Goal: Task Accomplishment & Management: Complete application form

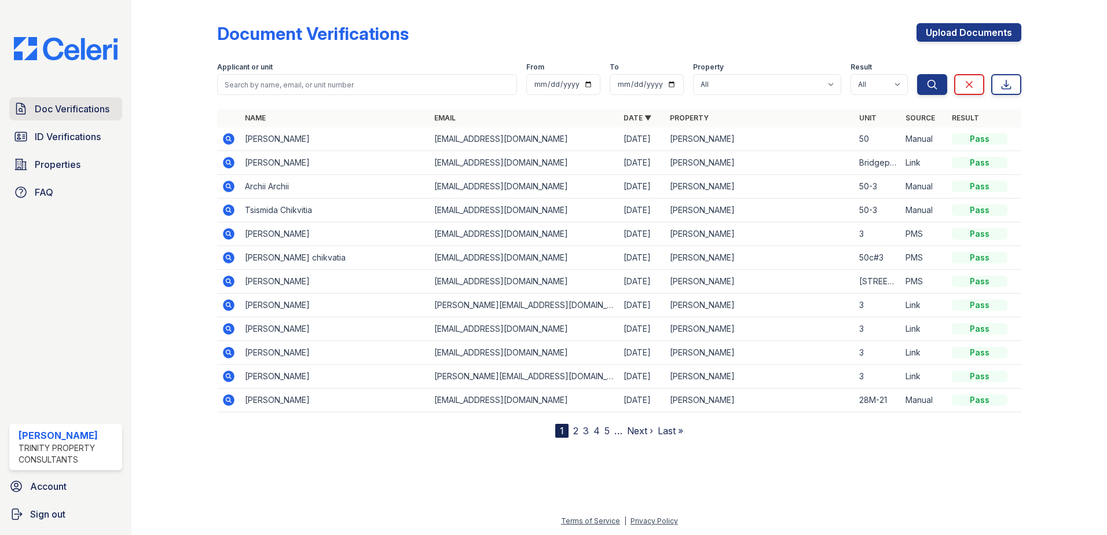
click at [64, 112] on span "Doc Verifications" at bounding box center [72, 109] width 75 height 14
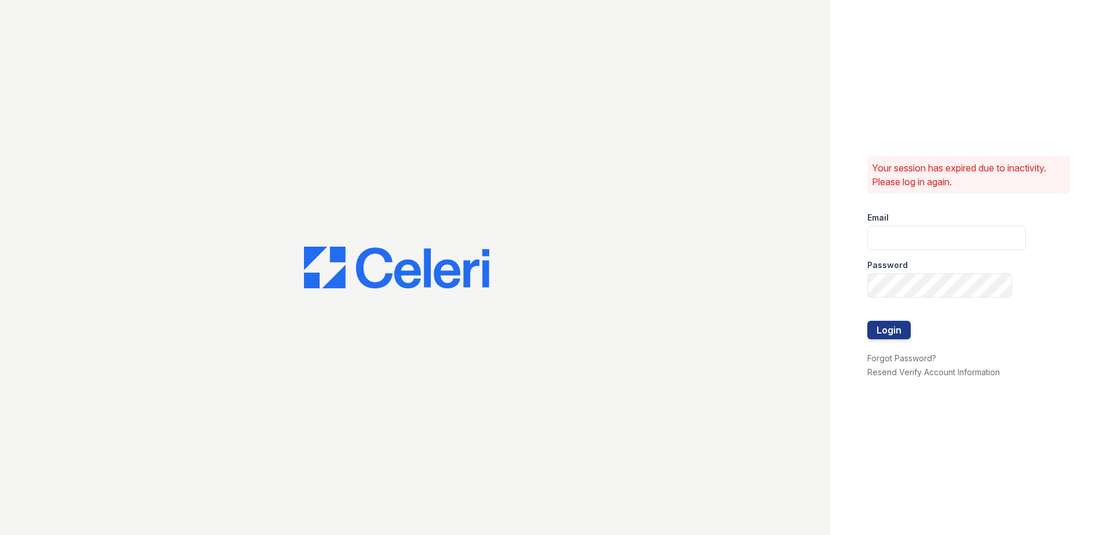
type input "Renewwaltham@trinity-pm.com"
click at [904, 338] on button "Login" at bounding box center [888, 330] width 43 height 19
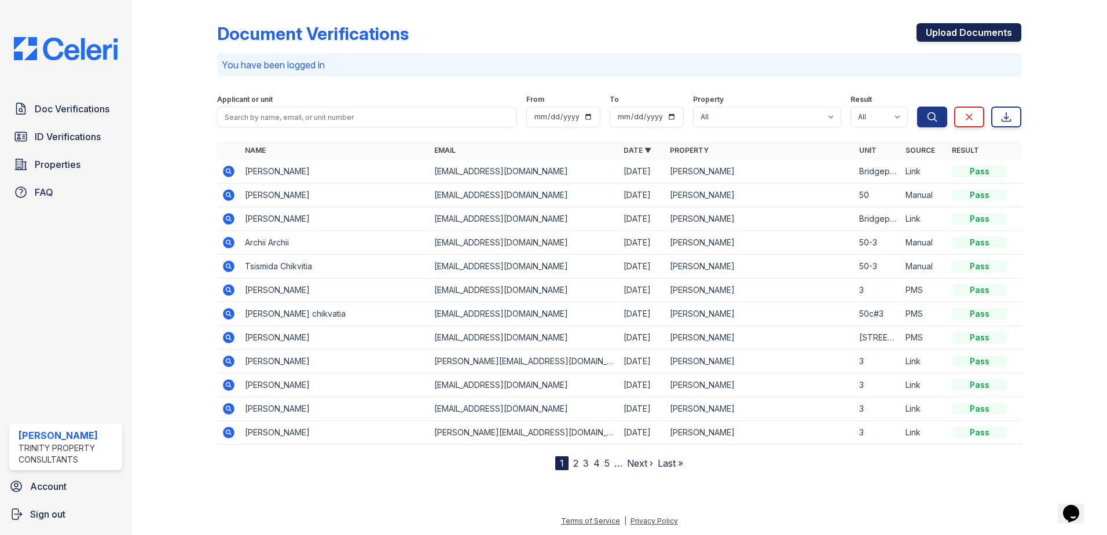
click at [962, 32] on link "Upload Documents" at bounding box center [969, 32] width 105 height 19
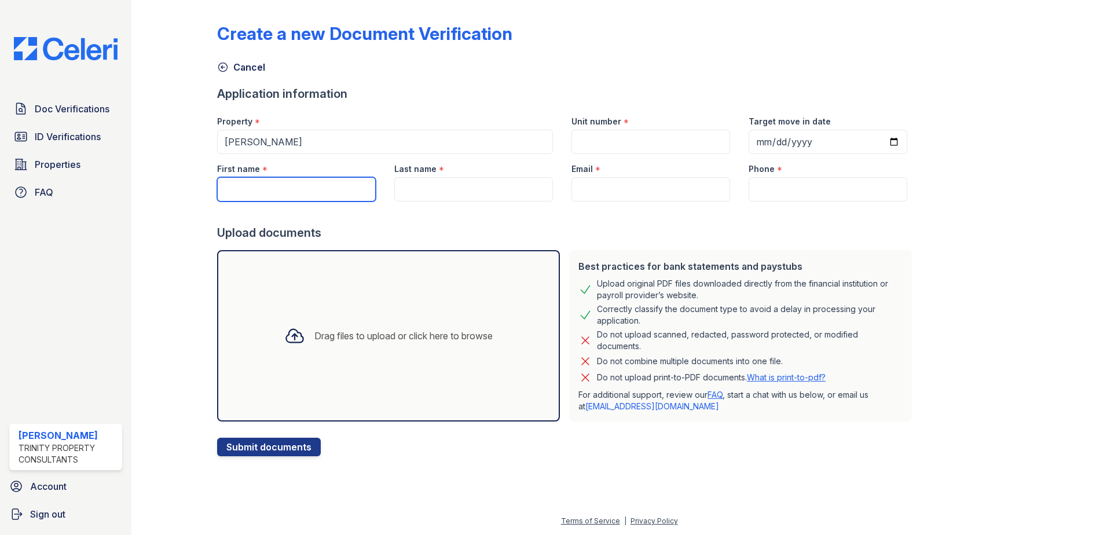
click at [283, 192] on input "First name" at bounding box center [296, 189] width 159 height 24
type input "[PERSON_NAME]"
click at [432, 195] on input "Last name" at bounding box center [473, 189] width 159 height 24
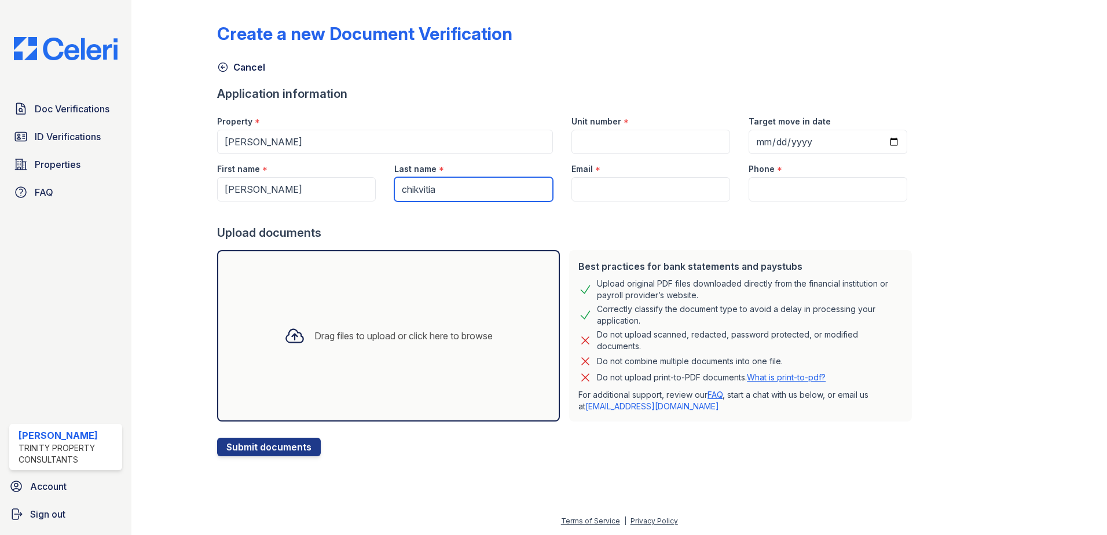
type input "chikvitia"
click at [641, 189] on input "Email" at bounding box center [651, 189] width 159 height 24
click at [781, 189] on input "Phone" at bounding box center [828, 189] width 159 height 24
paste input "[PHONE_NUMBER]"
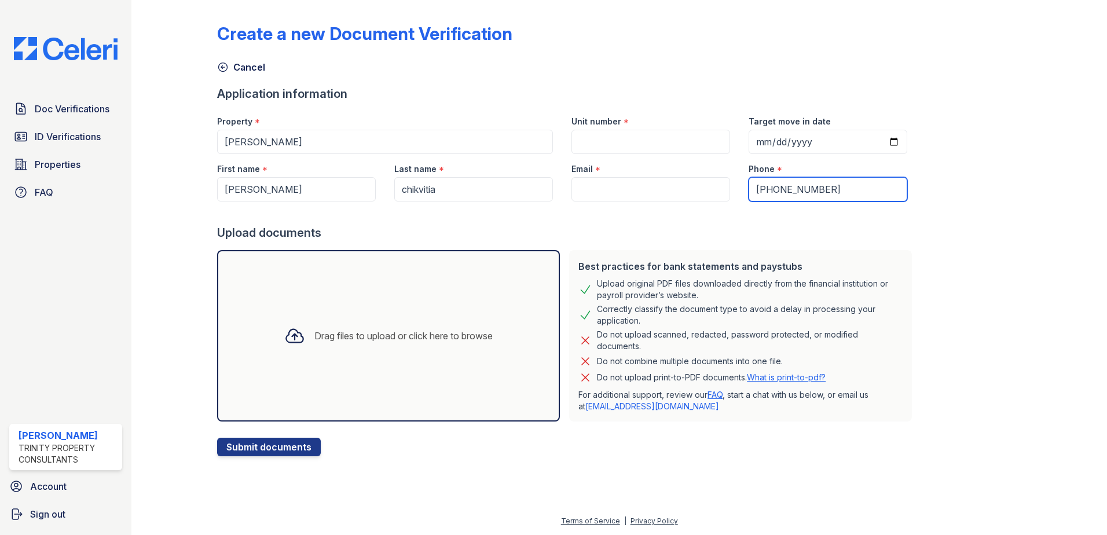
type input "[PHONE_NUMBER]"
click at [598, 196] on input "Email" at bounding box center [651, 189] width 159 height 24
paste input "[EMAIL_ADDRESS][DOMAIN_NAME]"
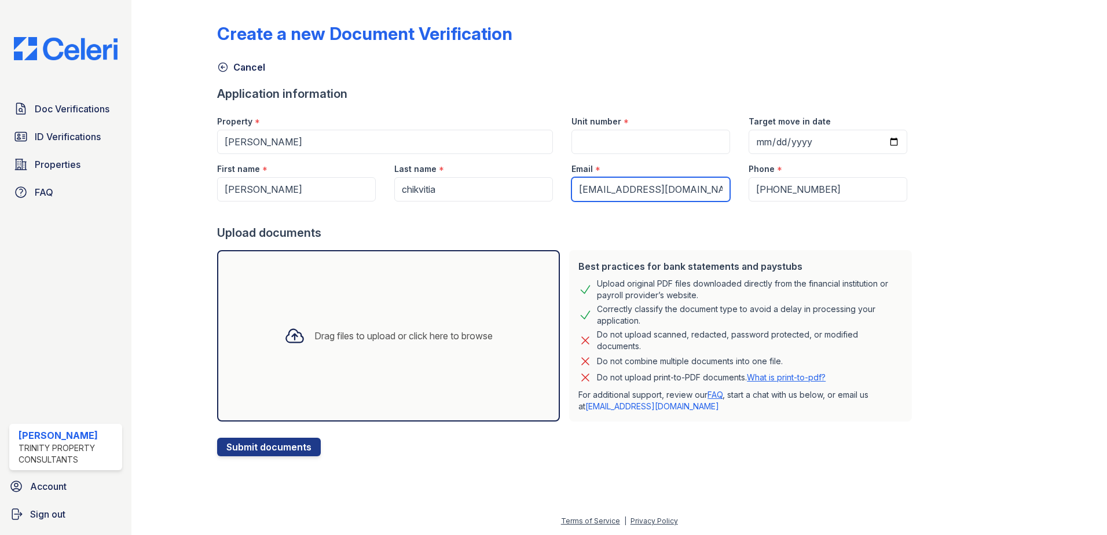
type input "[EMAIL_ADDRESS][DOMAIN_NAME]"
drag, startPoint x: 893, startPoint y: 213, endPoint x: 808, endPoint y: 193, distance: 87.2
click at [893, 213] on div at bounding box center [566, 213] width 699 height 23
click at [840, 222] on div at bounding box center [566, 213] width 699 height 23
click at [613, 141] on input "Unit number" at bounding box center [651, 142] width 159 height 24
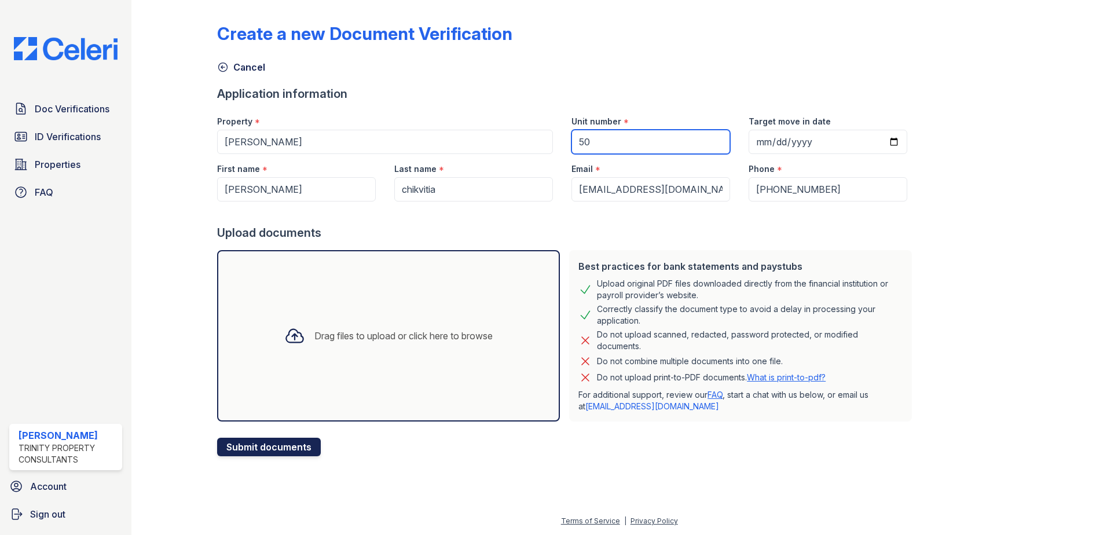
type input "50"
drag, startPoint x: 265, startPoint y: 444, endPoint x: 401, endPoint y: 362, distance: 158.7
click at [401, 371] on form "Application information Property * [PERSON_NAME] Unit number * 50 Target move i…" at bounding box center [566, 271] width 699 height 371
click at [379, 284] on div "Drag files to upload or click here to browse" at bounding box center [388, 335] width 343 height 171
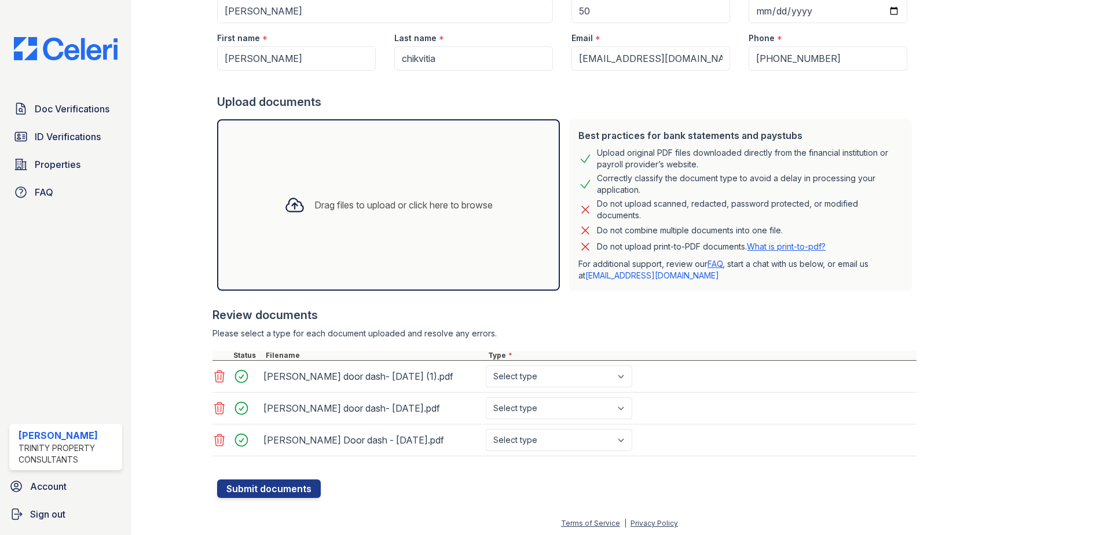
scroll to position [133, 0]
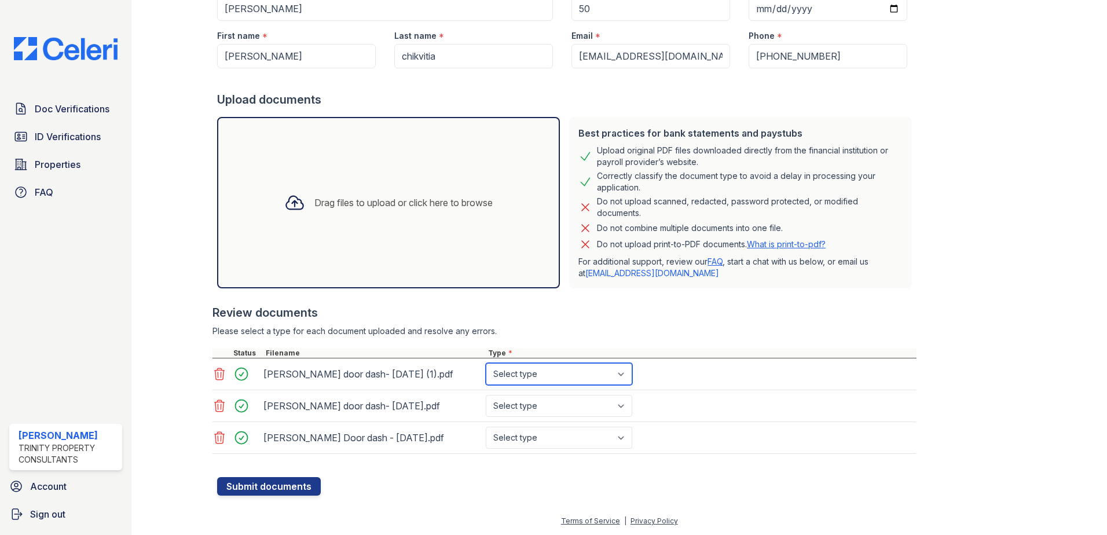
click at [587, 372] on select "Select type Paystub Bank Statement Offer Letter Tax Documents Benefit Award Let…" at bounding box center [559, 374] width 147 height 22
select select "paystub"
click at [486, 363] on select "Select type Paystub Bank Statement Offer Letter Tax Documents Benefit Award Let…" at bounding box center [559, 374] width 147 height 22
click at [548, 395] on select "Select type Paystub Bank Statement Offer Letter Tax Documents Benefit Award Let…" at bounding box center [559, 406] width 147 height 22
select select "paystub"
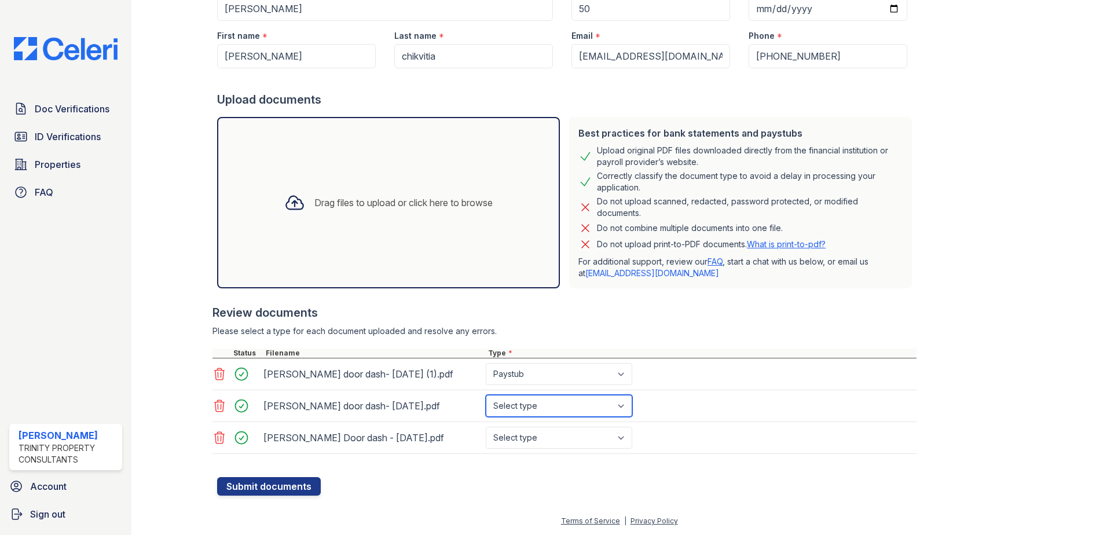
click at [486, 395] on select "Select type Paystub Bank Statement Offer Letter Tax Documents Benefit Award Let…" at bounding box center [559, 406] width 147 height 22
click at [552, 433] on select "Select type Paystub Bank Statement Offer Letter Tax Documents Benefit Award Let…" at bounding box center [559, 438] width 147 height 22
select select "paystub"
click at [486, 427] on select "Select type Paystub Bank Statement Offer Letter Tax Documents Benefit Award Let…" at bounding box center [559, 438] width 147 height 22
click at [279, 484] on button "Submit documents" at bounding box center [269, 486] width 104 height 19
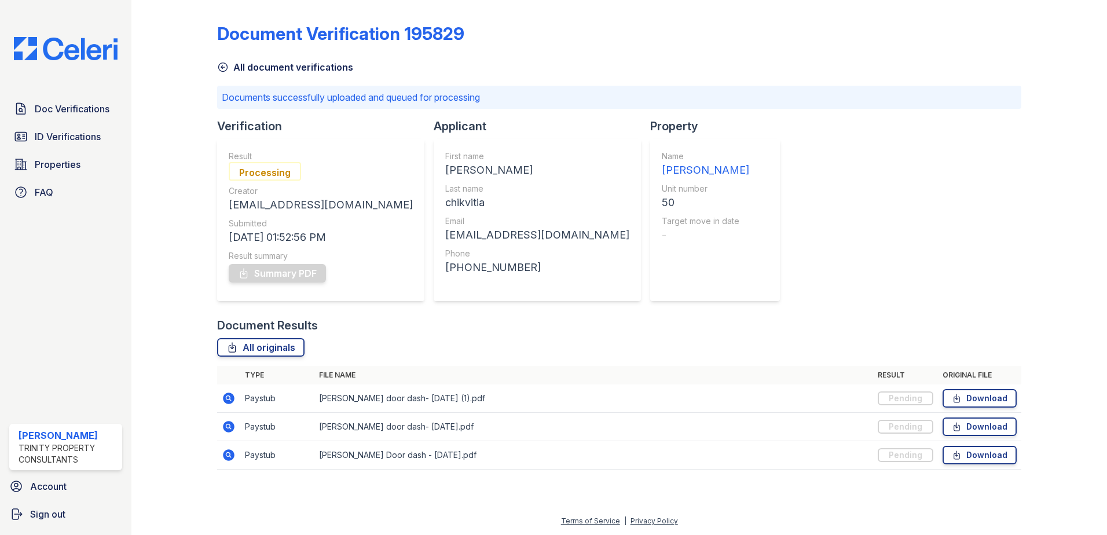
click at [224, 70] on icon at bounding box center [223, 67] width 12 height 12
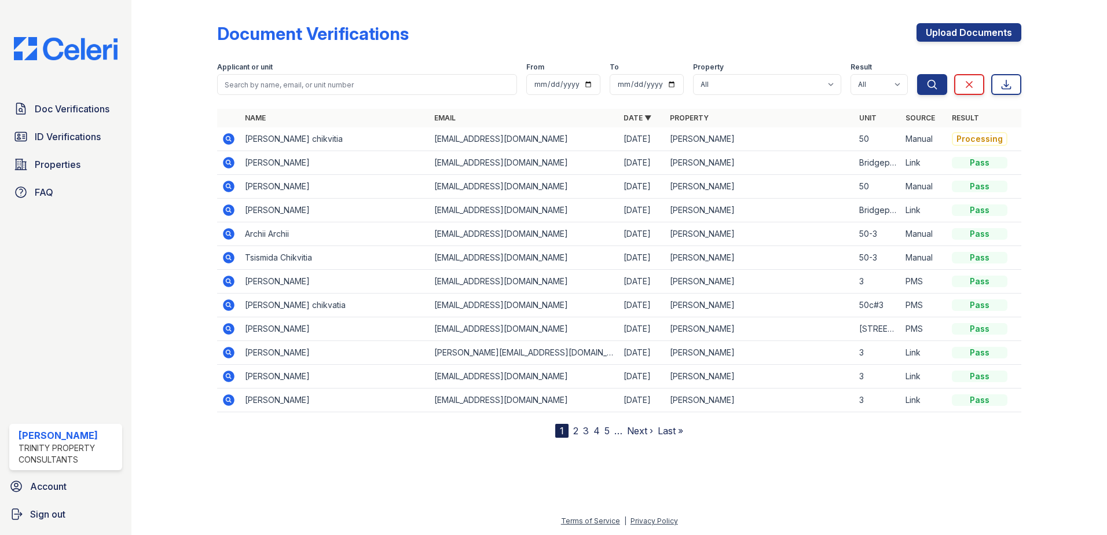
click at [99, 123] on div "Doc Verifications ID Verifications Properties FAQ" at bounding box center [66, 150] width 122 height 107
click at [86, 93] on div "Doc Verifications ID Verifications Properties FAQ [PERSON_NAME] Trinity Propert…" at bounding box center [65, 267] width 131 height 535
click at [83, 104] on span "Doc Verifications" at bounding box center [72, 109] width 75 height 14
click at [227, 141] on icon at bounding box center [229, 139] width 12 height 12
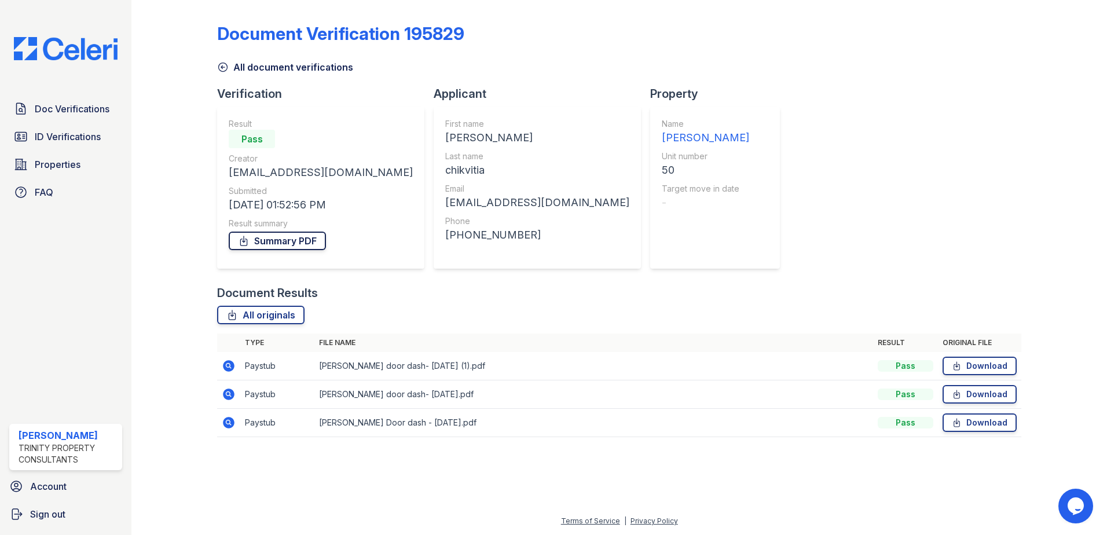
click at [268, 246] on link "Summary PDF" at bounding box center [277, 241] width 97 height 19
click at [767, 41] on div "Document Verification 195829" at bounding box center [619, 38] width 804 height 30
